Goal: Navigation & Orientation: Go to known website

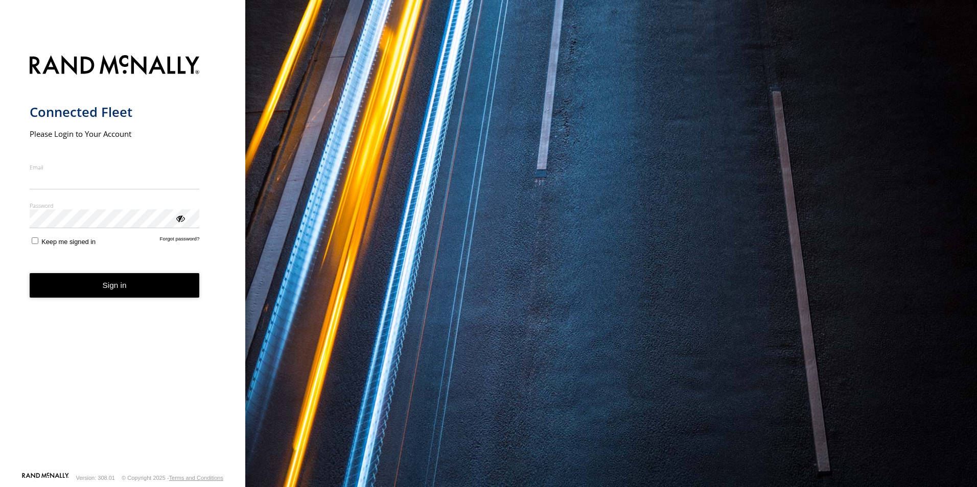
type input "**********"
click at [91, 294] on button "Sign in" at bounding box center [115, 285] width 170 height 25
